Goal: Task Accomplishment & Management: Manage account settings

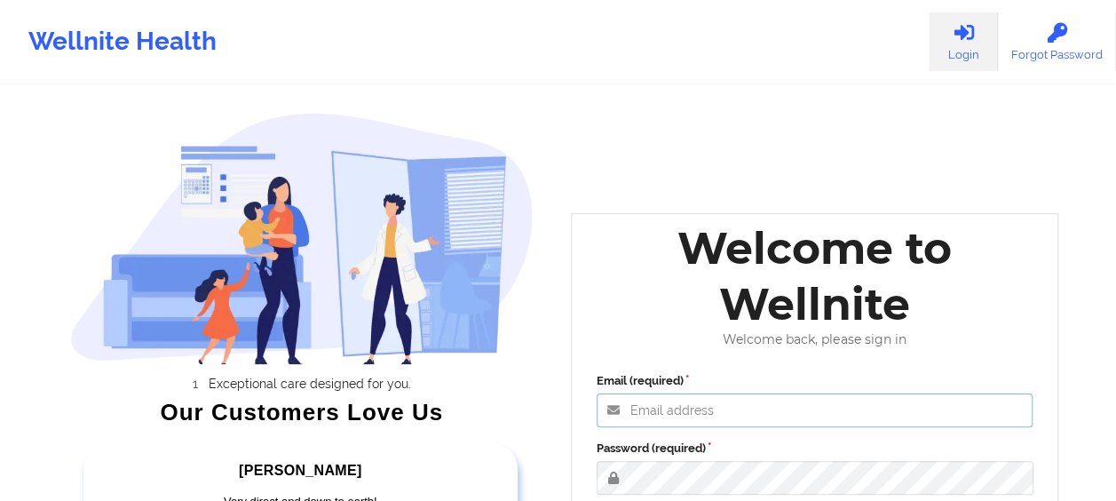
click at [640, 409] on input "Email (required)" at bounding box center [814, 410] width 437 height 34
type input "[EMAIL_ADDRESS][DOMAIN_NAME]"
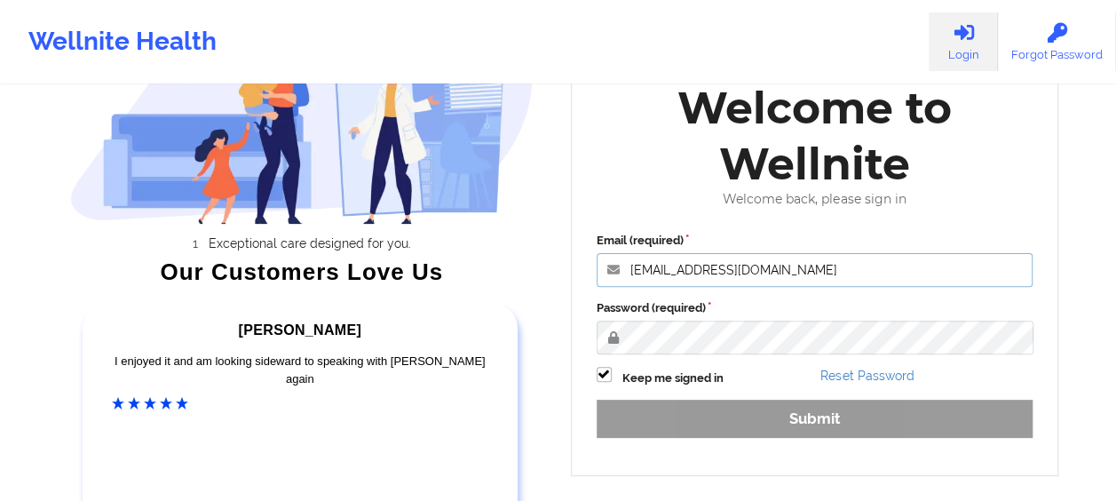
scroll to position [162, 0]
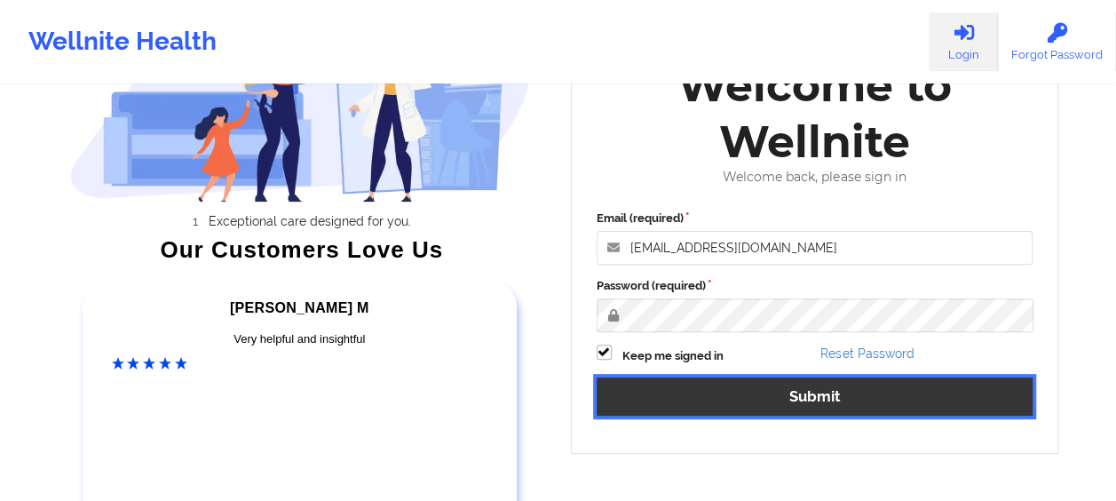
click at [772, 405] on button "Submit" at bounding box center [814, 396] width 437 height 38
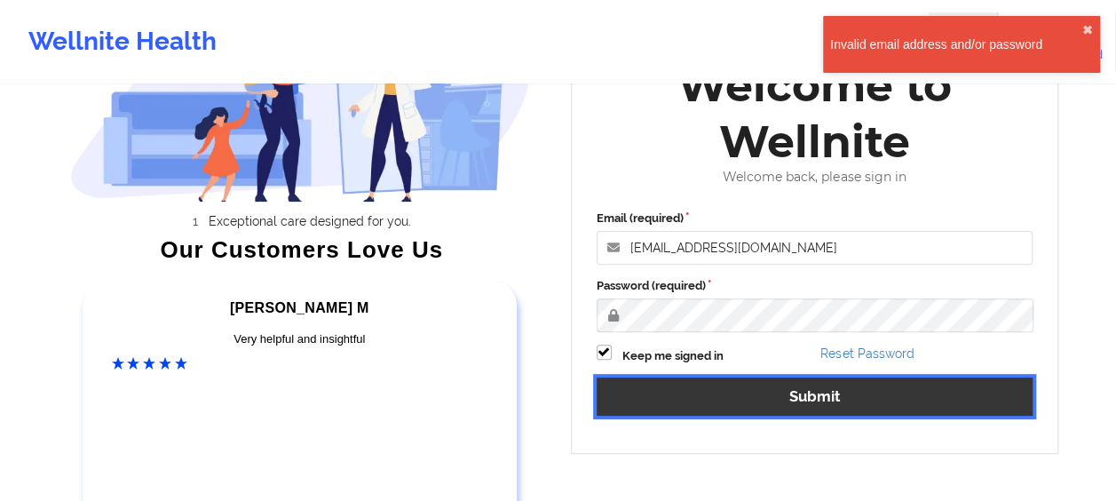
click at [772, 405] on button "Submit" at bounding box center [814, 396] width 437 height 38
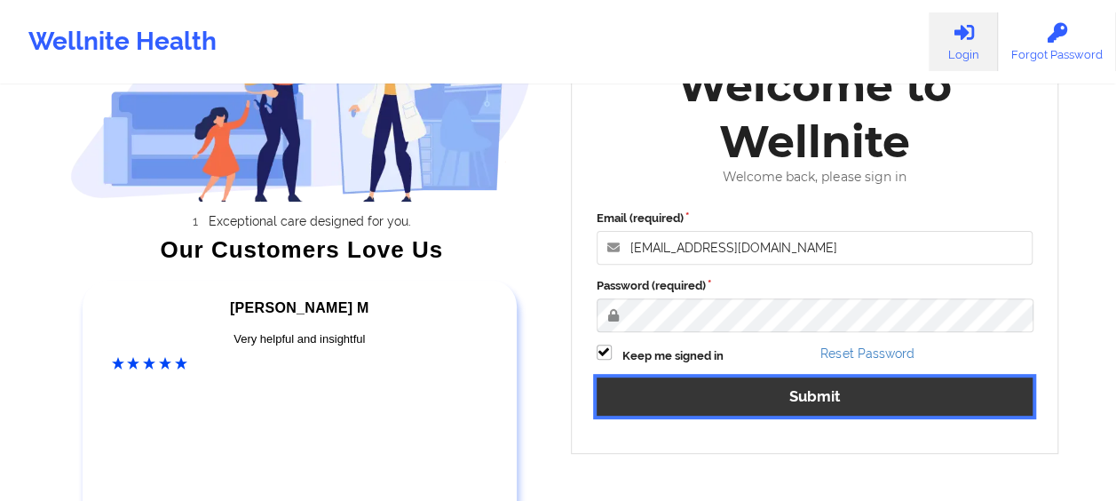
click at [773, 398] on button "Submit" at bounding box center [814, 396] width 437 height 38
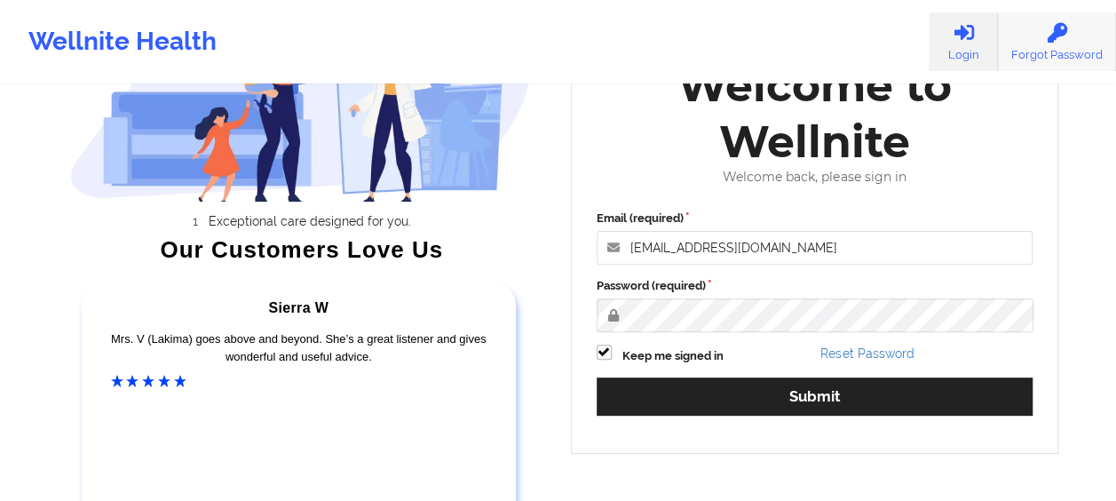
click at [1031, 55] on link "Forgot Password" at bounding box center [1057, 41] width 118 height 59
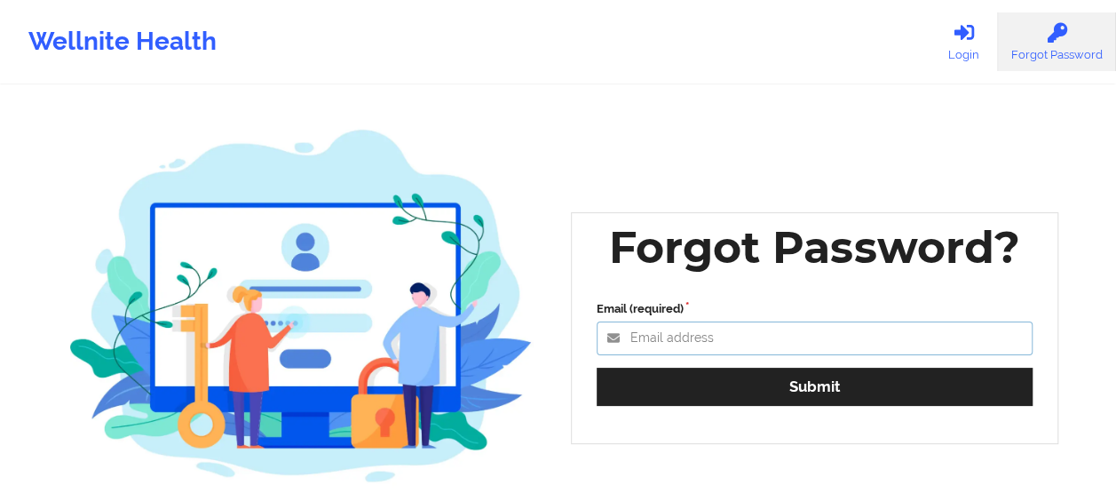
click at [653, 335] on input "Email (required)" at bounding box center [814, 338] width 437 height 34
type input "[EMAIL_ADDRESS][DOMAIN_NAME]"
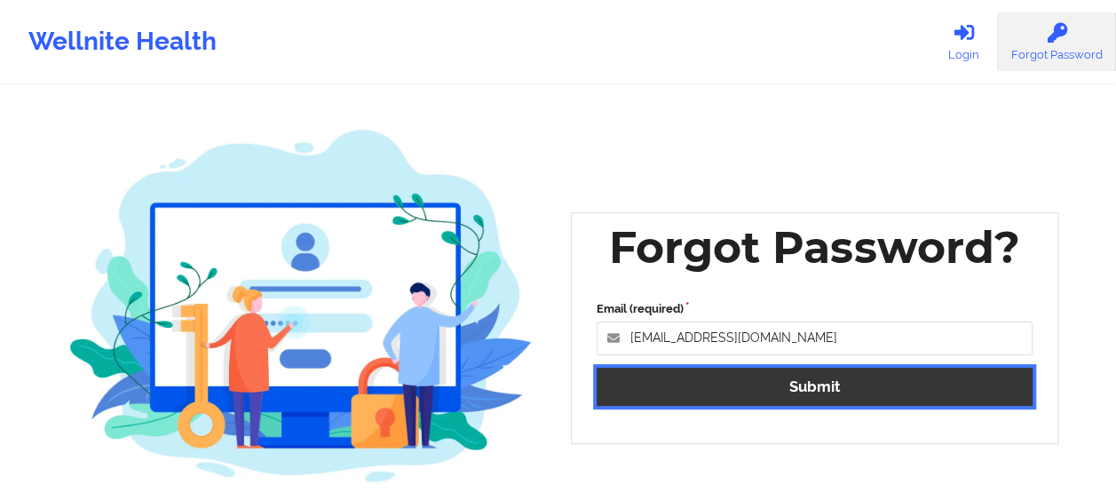
click at [823, 373] on button "Submit" at bounding box center [814, 386] width 437 height 38
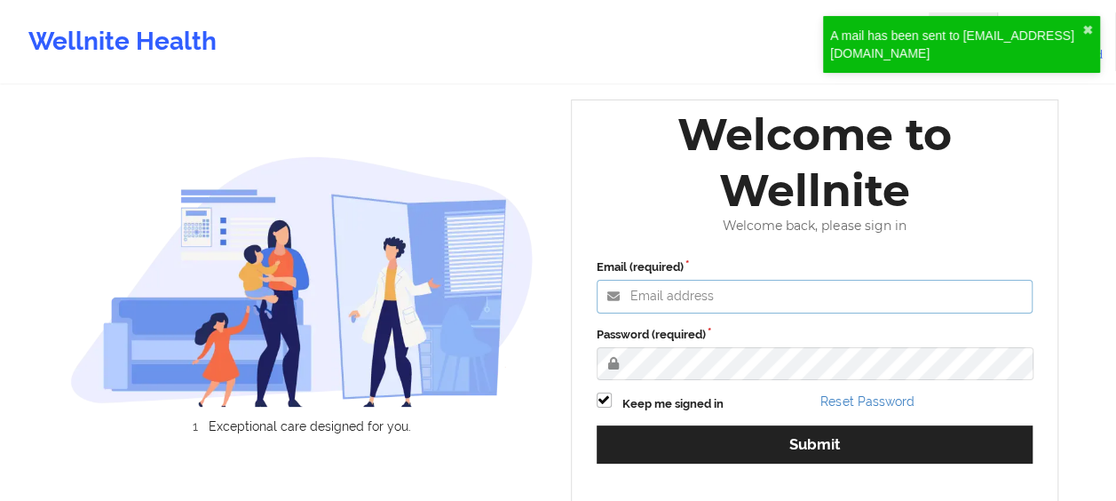
type input "[EMAIL_ADDRESS][DOMAIN_NAME]"
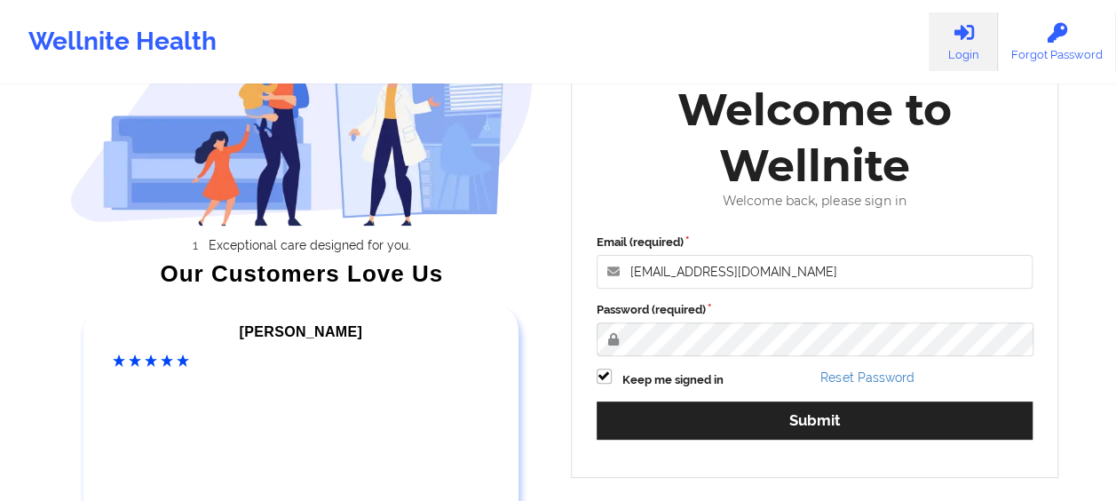
scroll to position [138, 0]
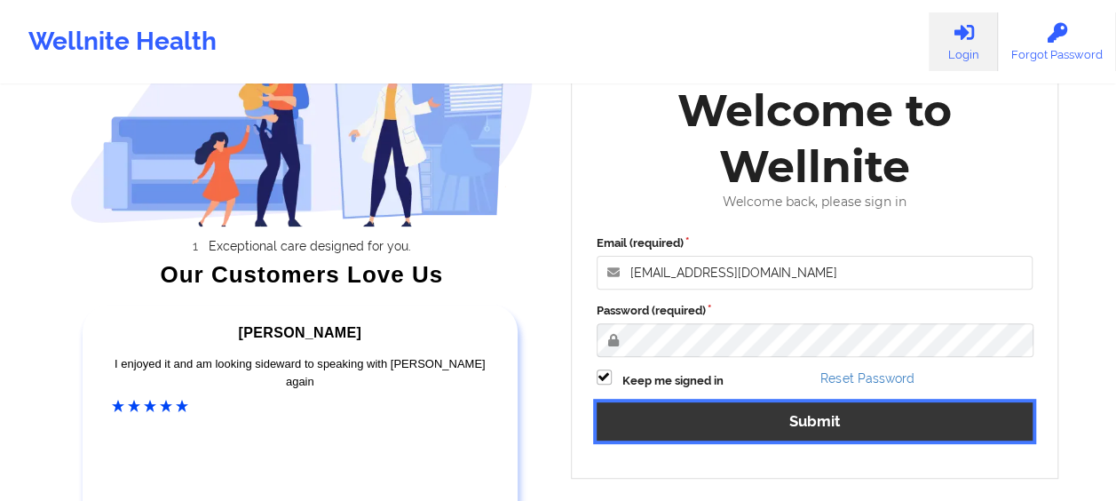
click at [839, 418] on button "Submit" at bounding box center [814, 421] width 437 height 38
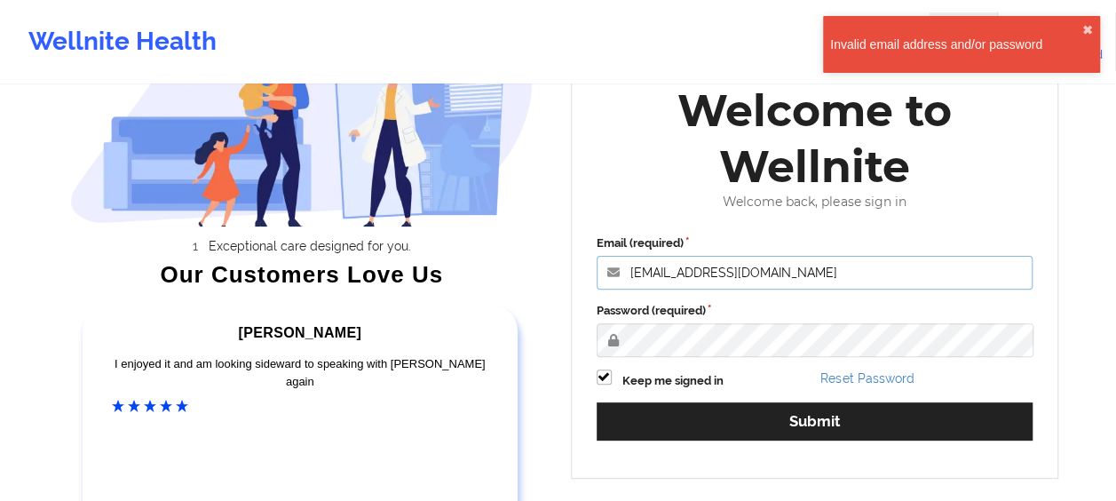
click at [774, 268] on input "[EMAIL_ADDRESS][DOMAIN_NAME]" at bounding box center [814, 273] width 437 height 34
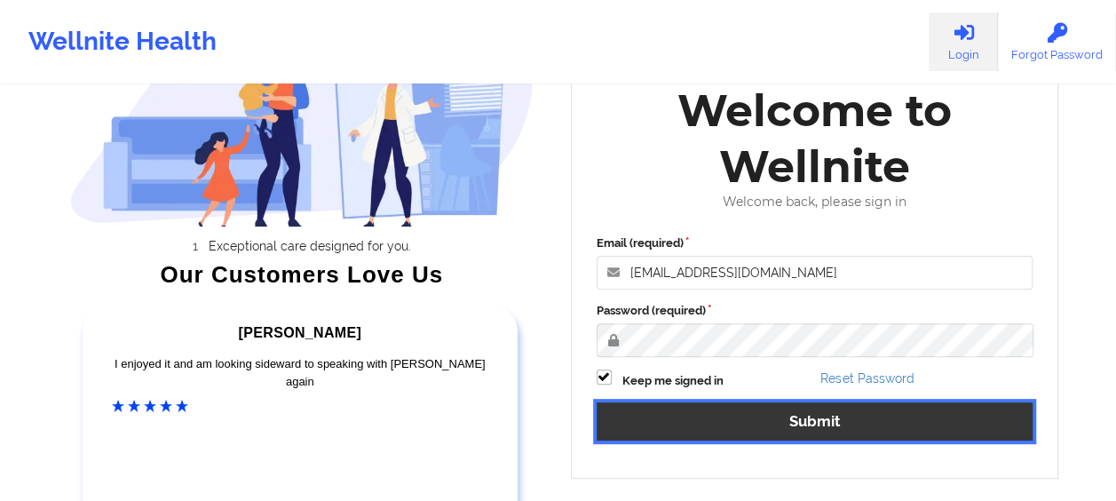
click at [799, 414] on button "Submit" at bounding box center [814, 421] width 437 height 38
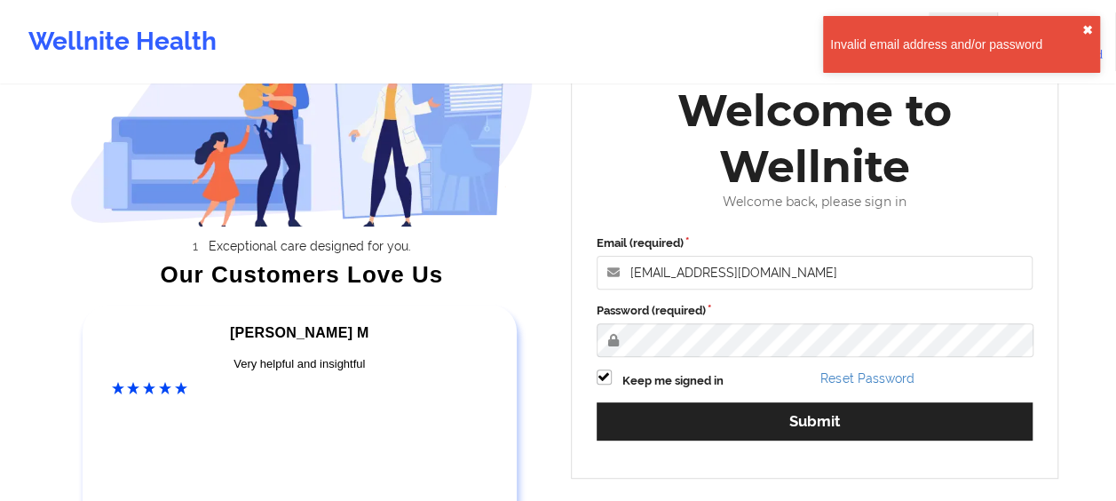
click at [1089, 25] on button "✖︎" at bounding box center [1087, 30] width 11 height 14
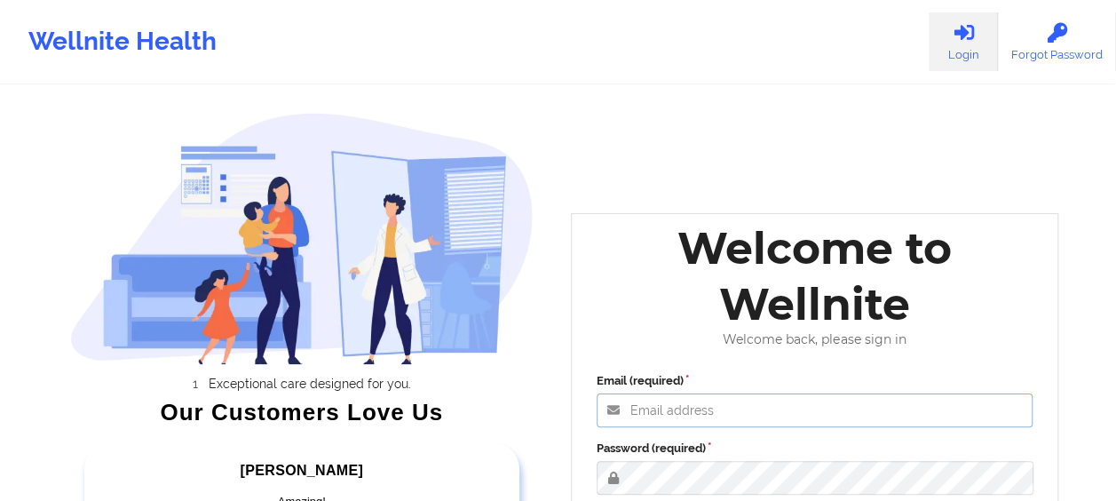
type input "[EMAIL_ADDRESS][DOMAIN_NAME]"
